Goal: Information Seeking & Learning: Learn about a topic

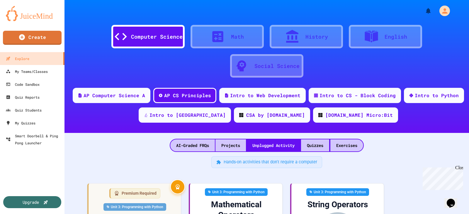
click at [270, 11] on div at bounding box center [266, 9] width 404 height 18
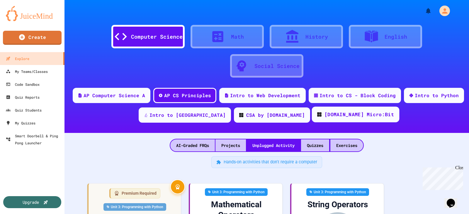
click at [327, 114] on div "[DOMAIN_NAME] Micro:Bit" at bounding box center [358, 114] width 69 height 7
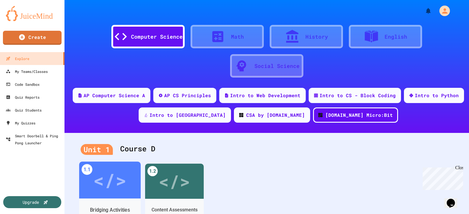
click at [113, 187] on div "</>" at bounding box center [109, 180] width 33 height 28
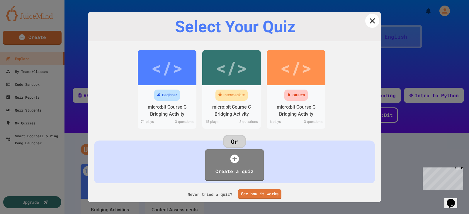
click at [369, 21] on icon at bounding box center [371, 20] width 5 height 5
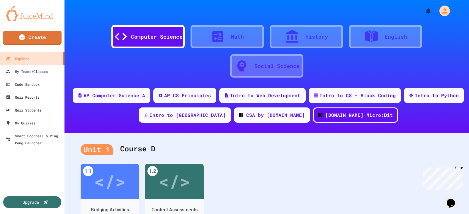
click at [85, 119] on div "AP Computer Science A AP CS Principles Intro to Web Development Intro to CS - B…" at bounding box center [266, 107] width 404 height 39
click at [77, 55] on div "Computer Science Math History English Social Science" at bounding box center [266, 49] width 387 height 62
click at [97, 57] on div "Computer Science Math History English Social Science" at bounding box center [266, 49] width 387 height 62
